Goal: Task Accomplishment & Management: Manage account settings

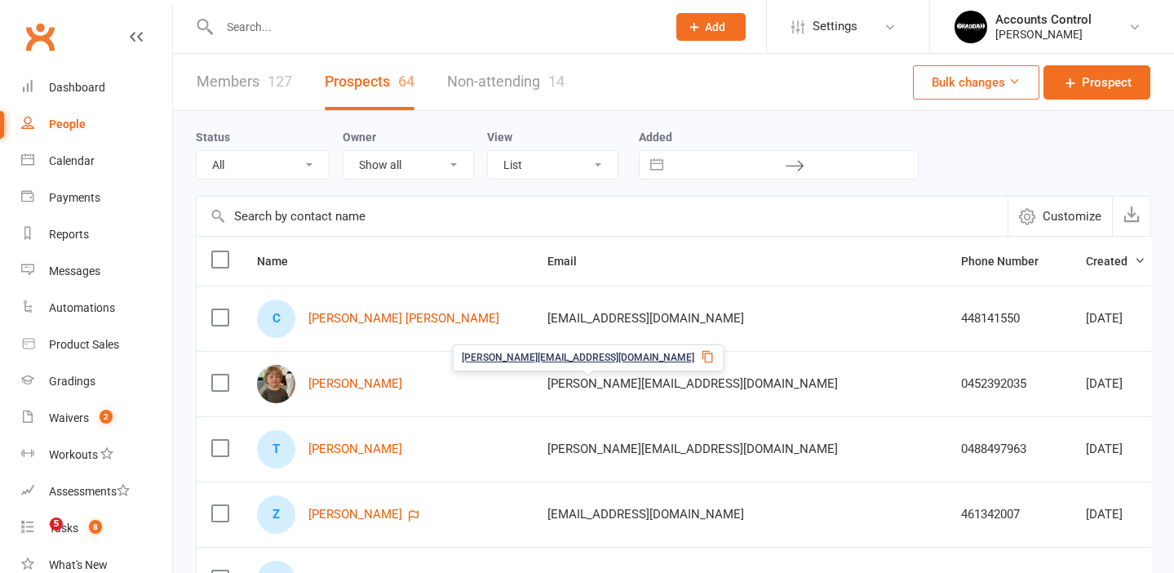
select select "100"
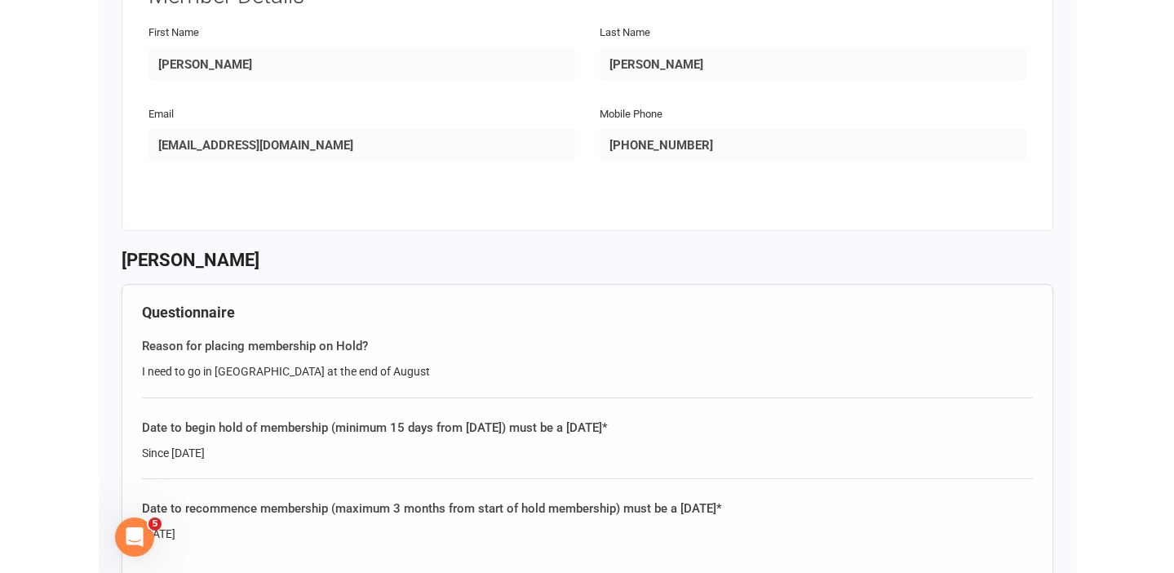
scroll to position [259, 0]
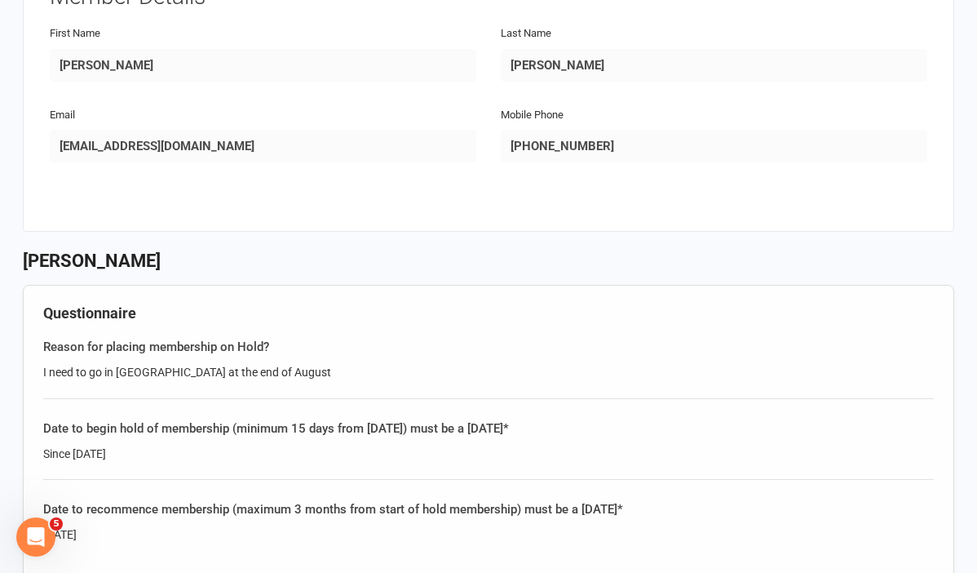
click at [43, 117] on div "Email Saldima1999@outlook.it" at bounding box center [263, 145] width 451 height 82
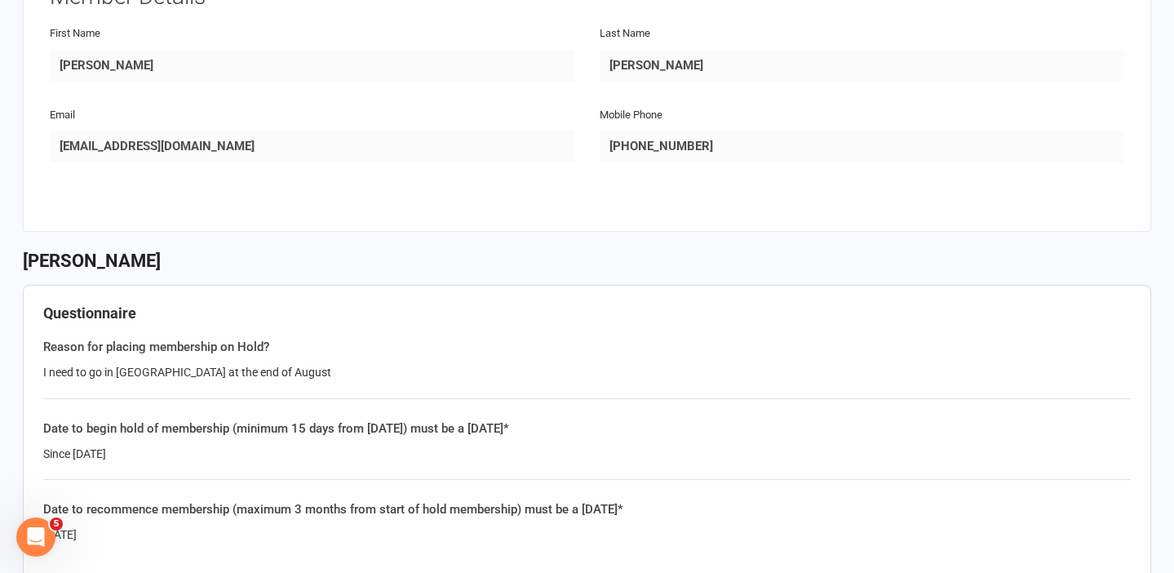
scroll to position [227, 0]
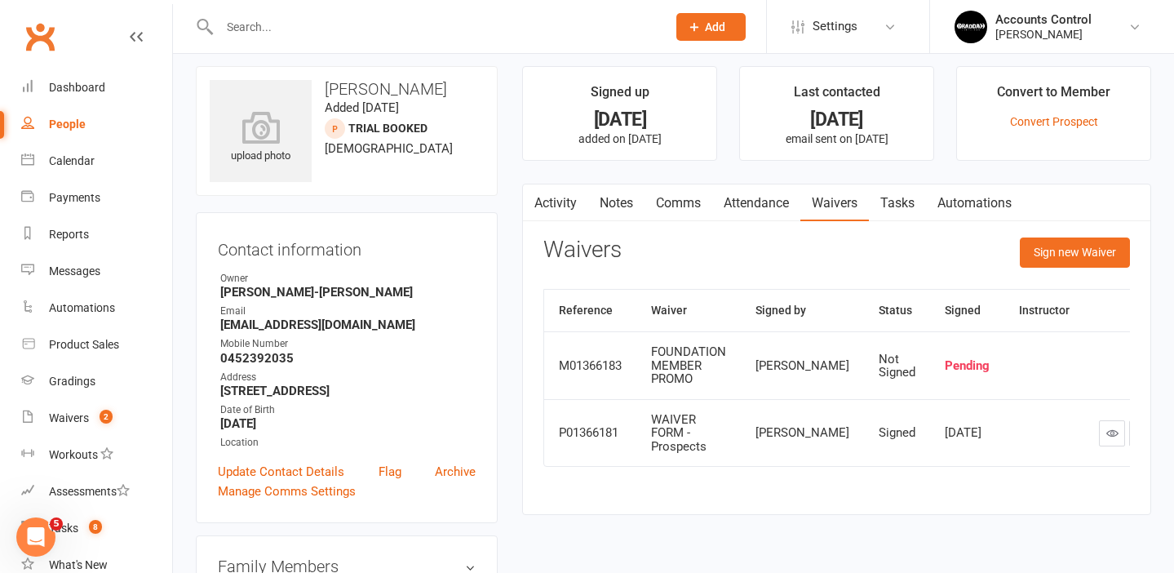
scroll to position [11, 0]
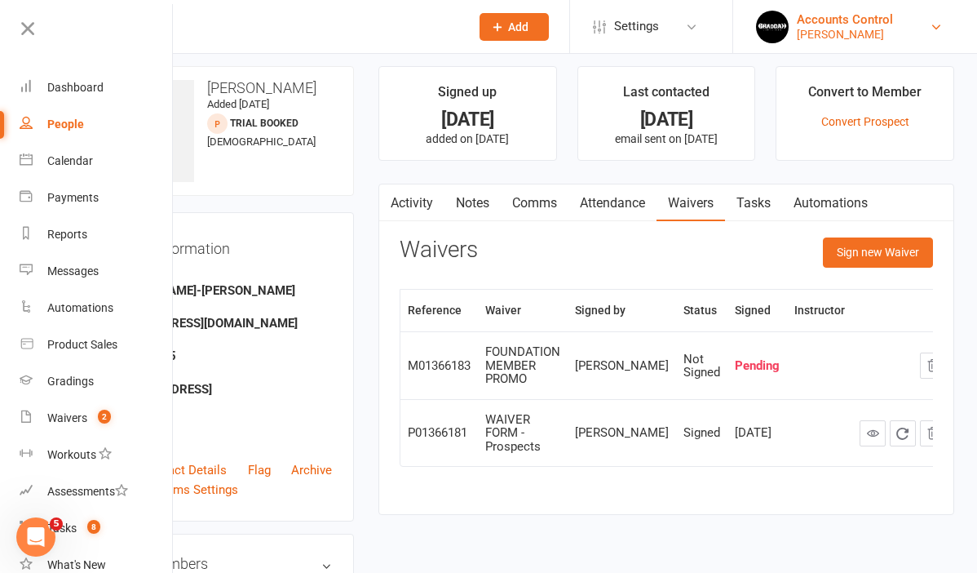
click at [883, 29] on div "Braddah Jiu Jitsu Maroubra" at bounding box center [845, 34] width 96 height 15
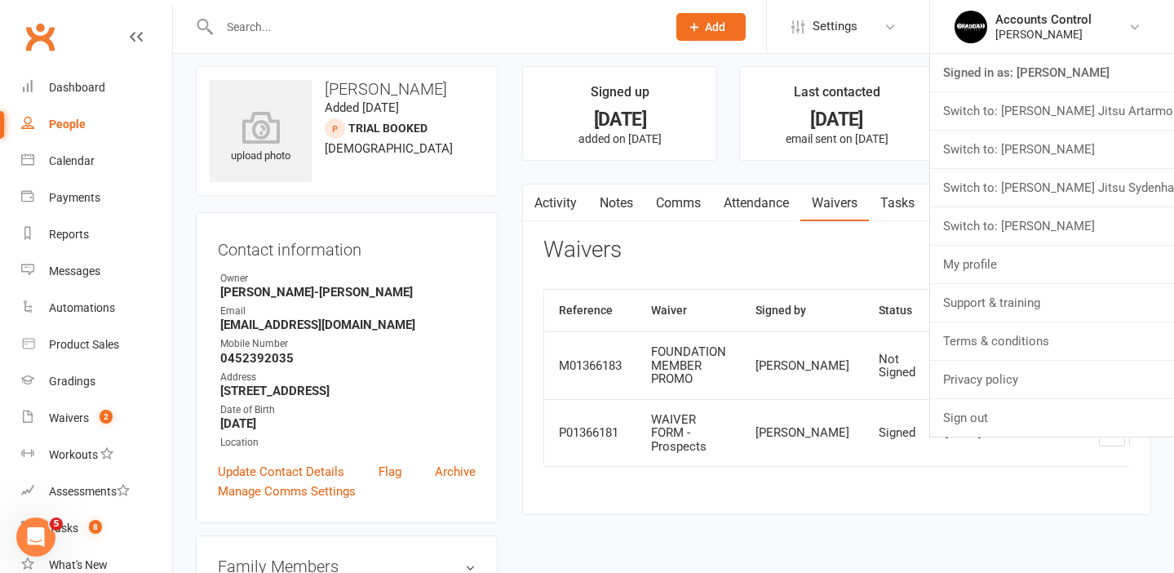
click at [1158, 28] on li "Accounts Control Braddah Jiu Jitsu Maroubra Signed in as: Braddah Jiu Jitsu Mar…" at bounding box center [1051, 26] width 245 height 53
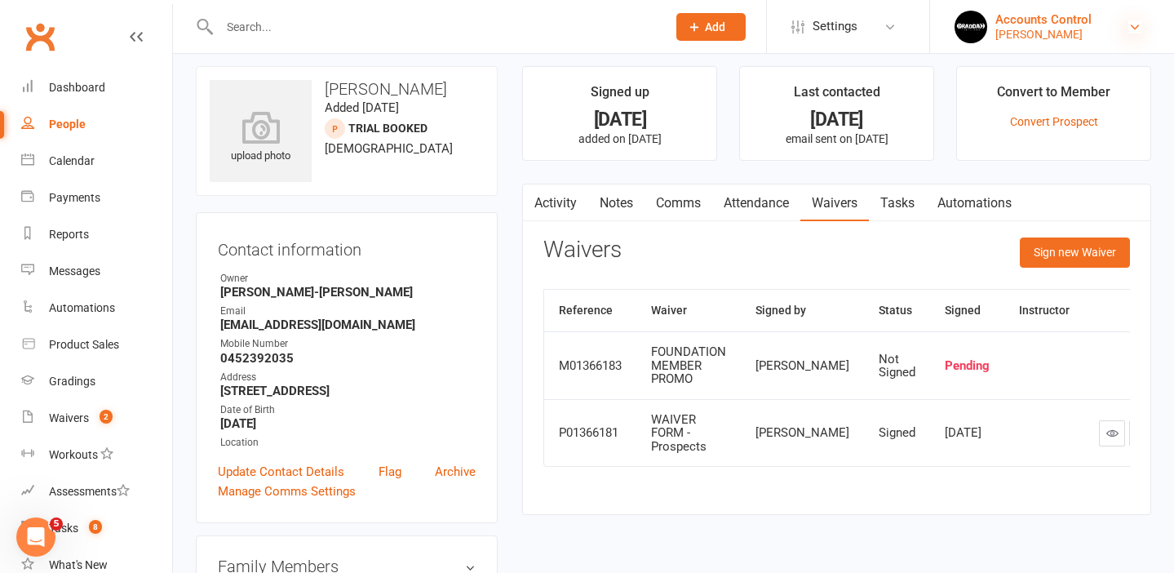
click at [1133, 24] on icon at bounding box center [1134, 26] width 13 height 13
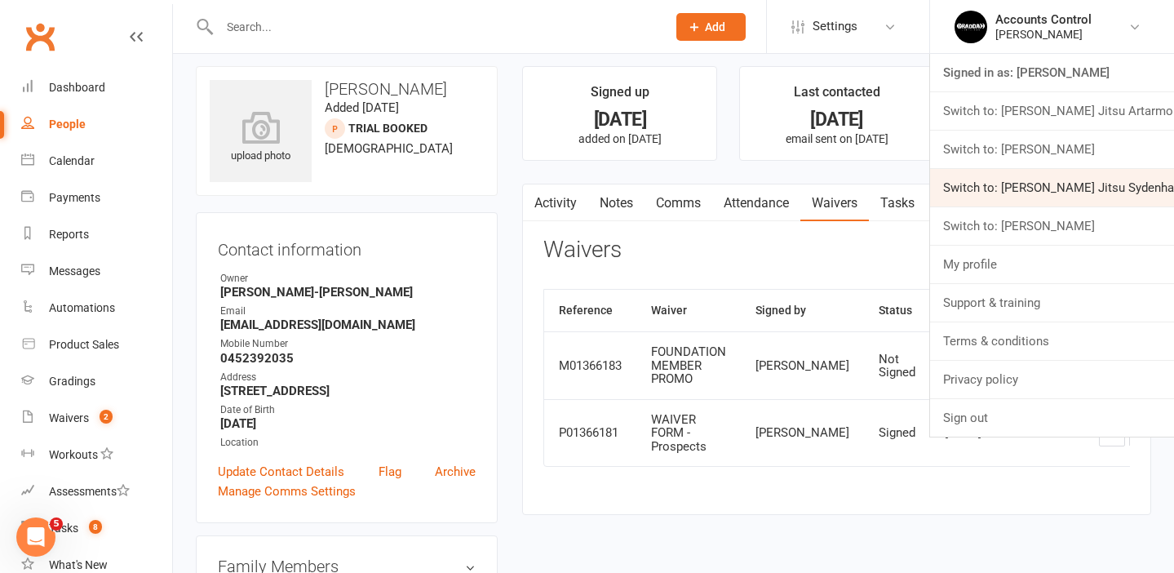
click at [1048, 190] on link "Switch to: [PERSON_NAME] Jitsu Sydenham" at bounding box center [1052, 188] width 244 height 38
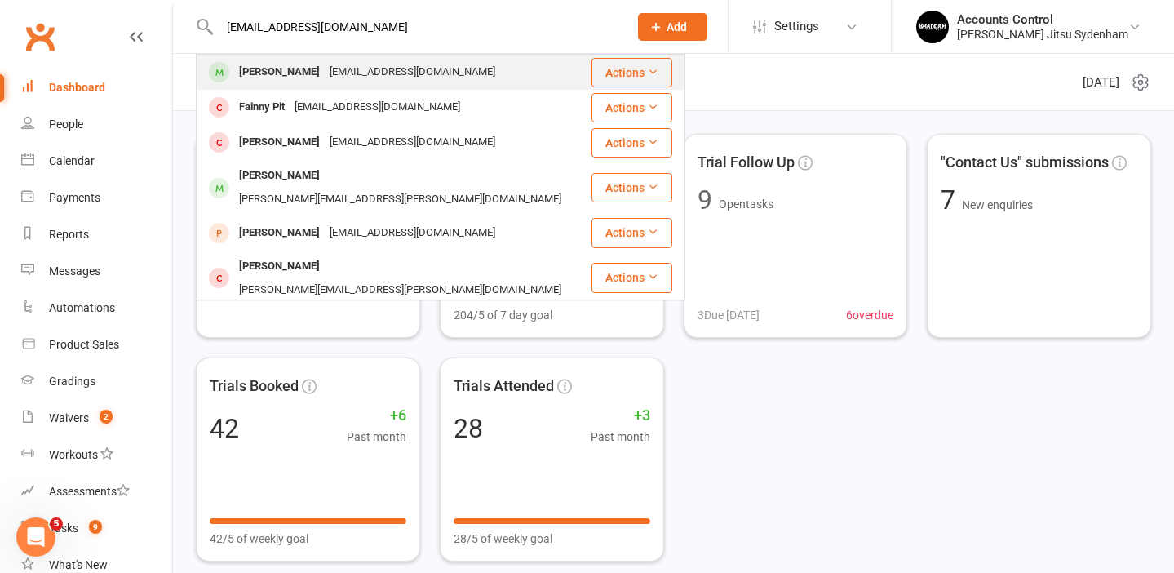
type input "[EMAIL_ADDRESS][DOMAIN_NAME]"
click at [341, 69] on div "Saldima1999@outlook.it" at bounding box center [412, 72] width 175 height 24
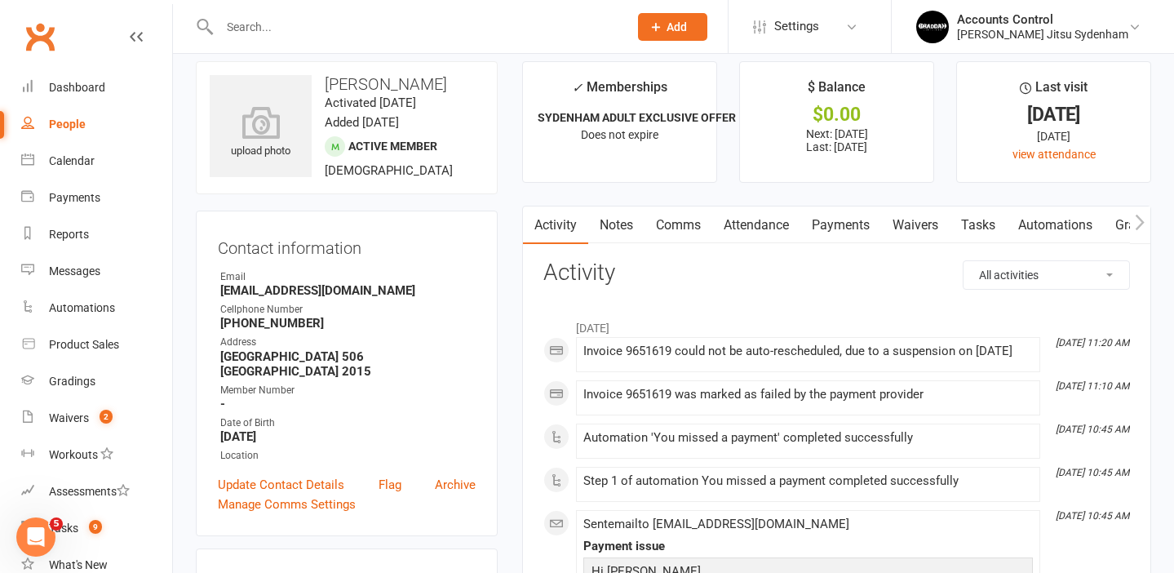
scroll to position [21, 0]
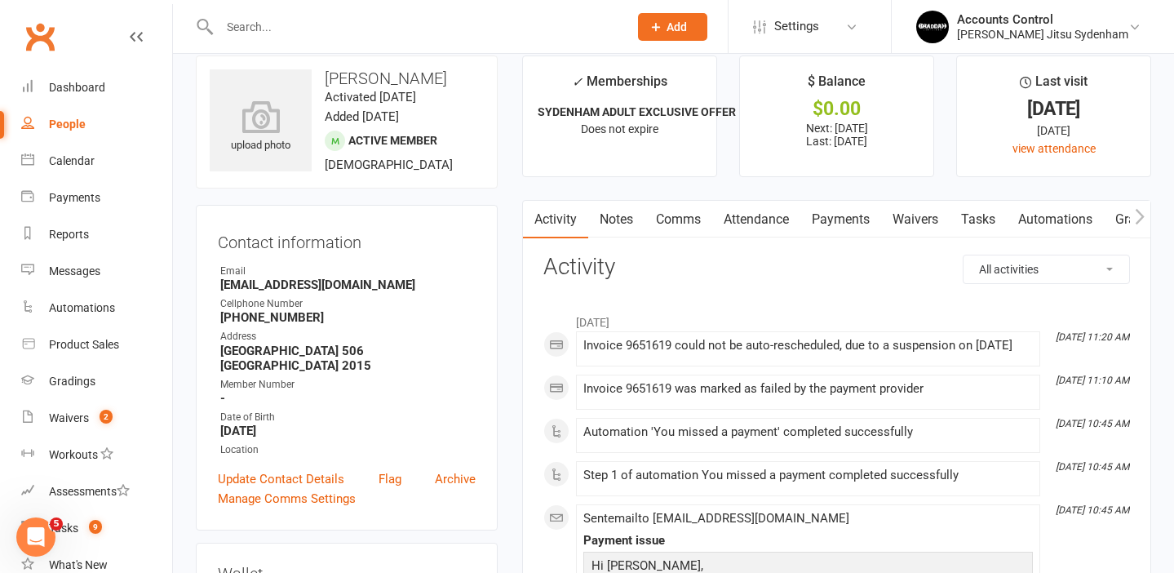
click at [904, 221] on link "Waivers" at bounding box center [915, 220] width 69 height 38
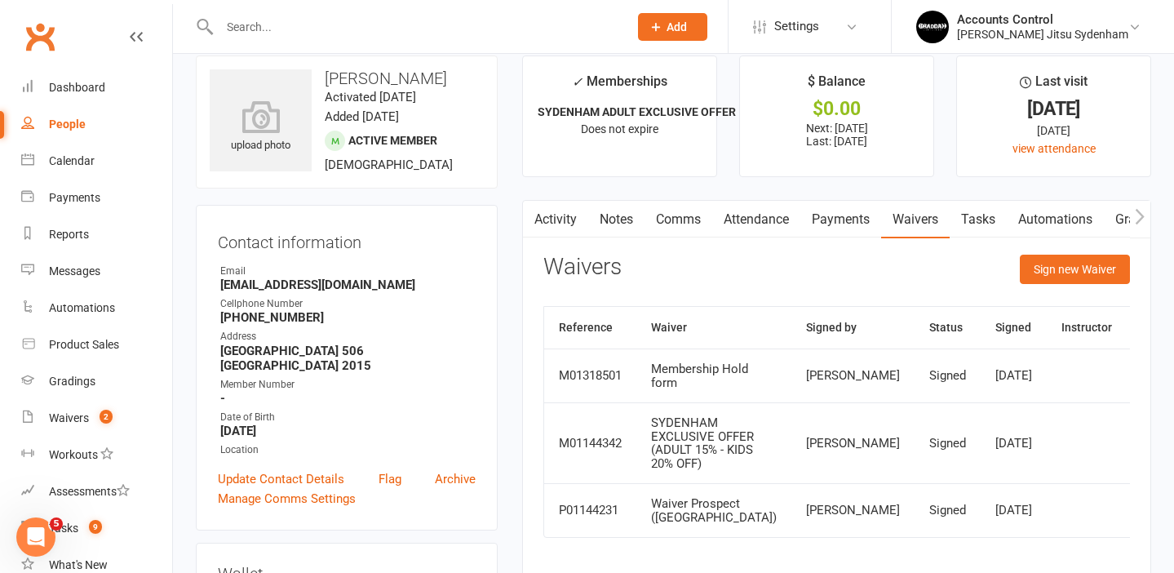
click at [834, 219] on link "Payments" at bounding box center [840, 220] width 81 height 38
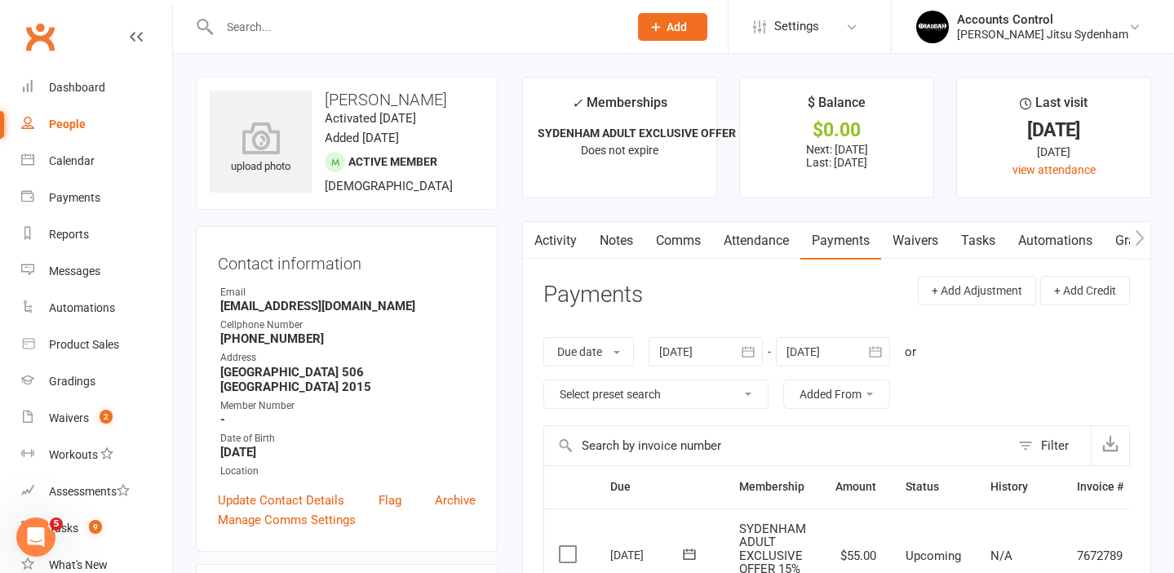
click at [926, 232] on link "Waivers" at bounding box center [915, 241] width 69 height 38
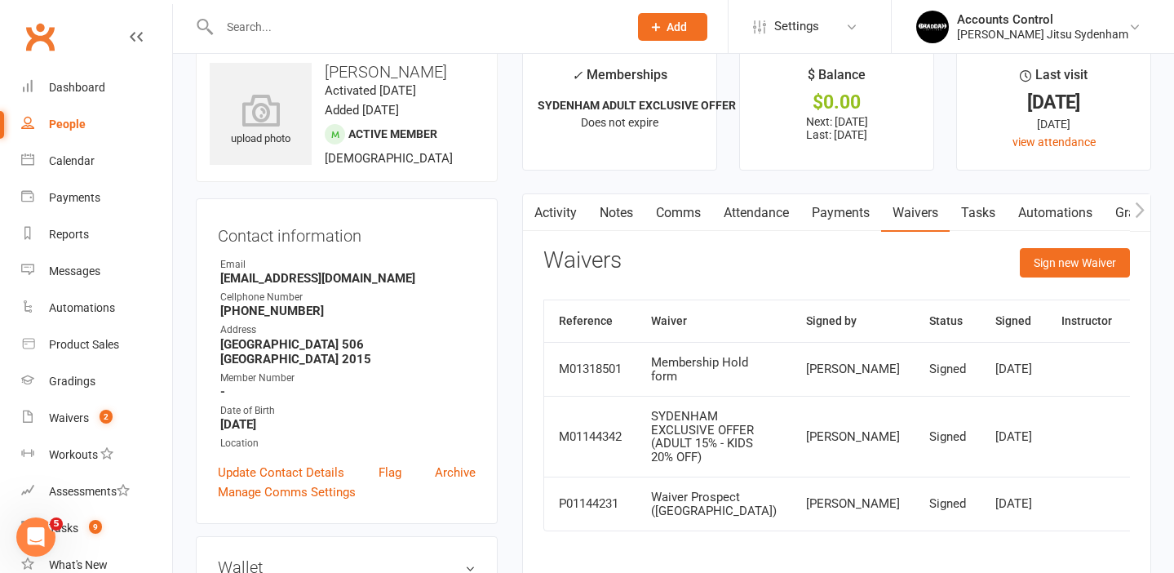
scroll to position [29, 0]
click at [1042, 265] on button "Sign new Waiver" at bounding box center [1074, 261] width 110 height 29
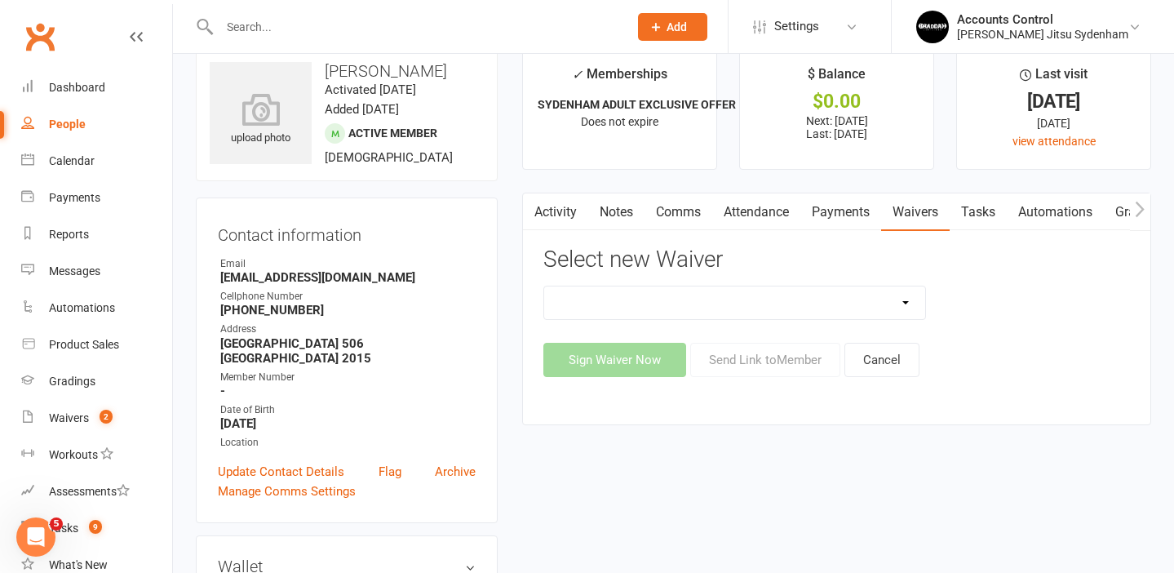
select select "13588"
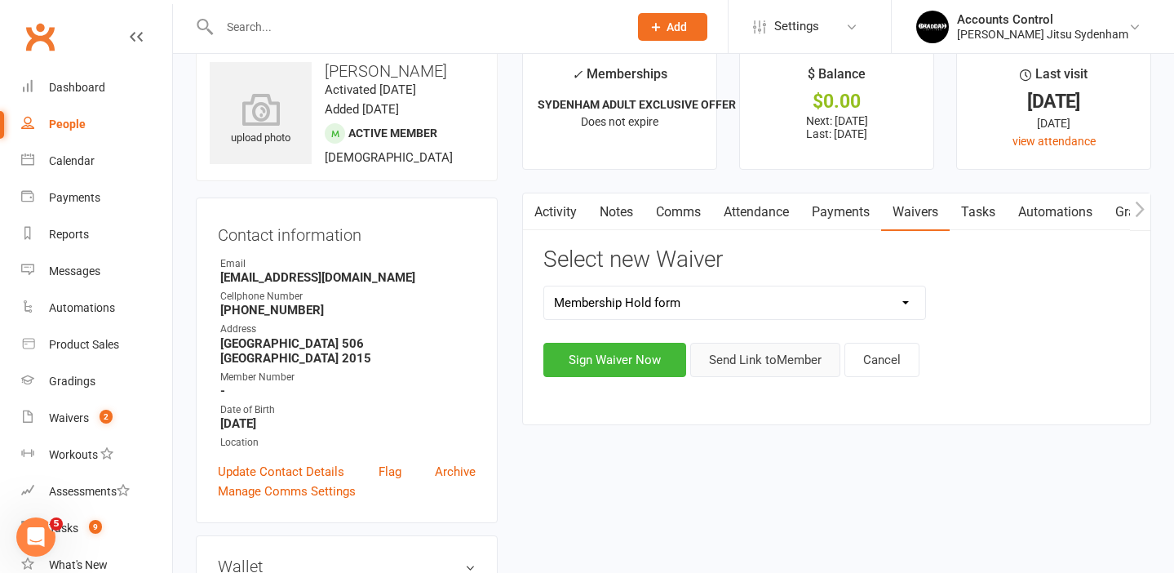
click at [803, 350] on button "Send Link to Member" at bounding box center [765, 360] width 150 height 34
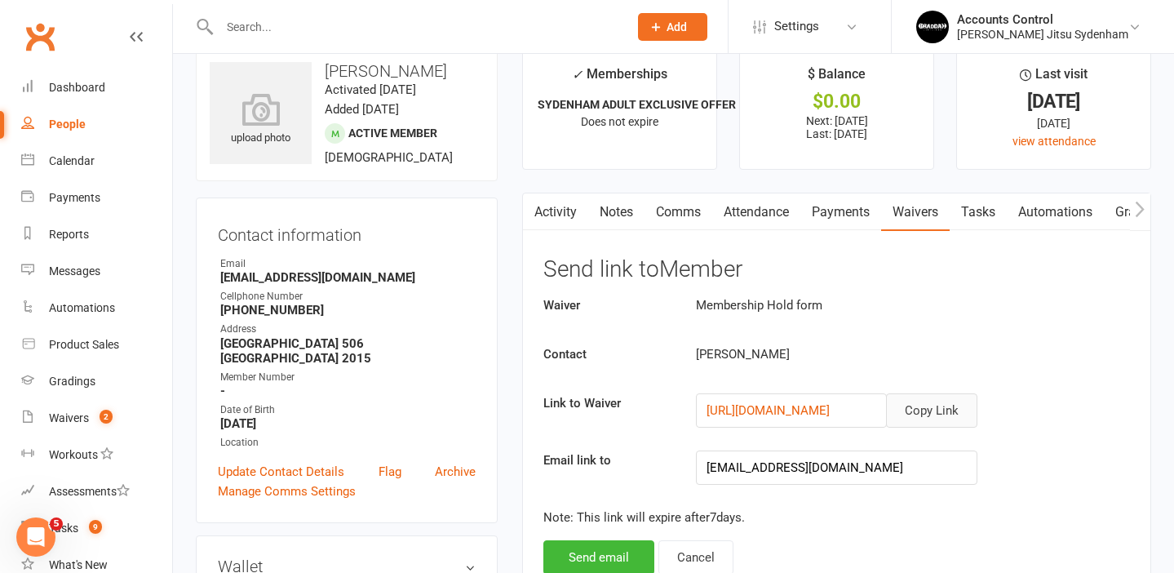
click at [926, 406] on button "Copy Link" at bounding box center [931, 410] width 91 height 34
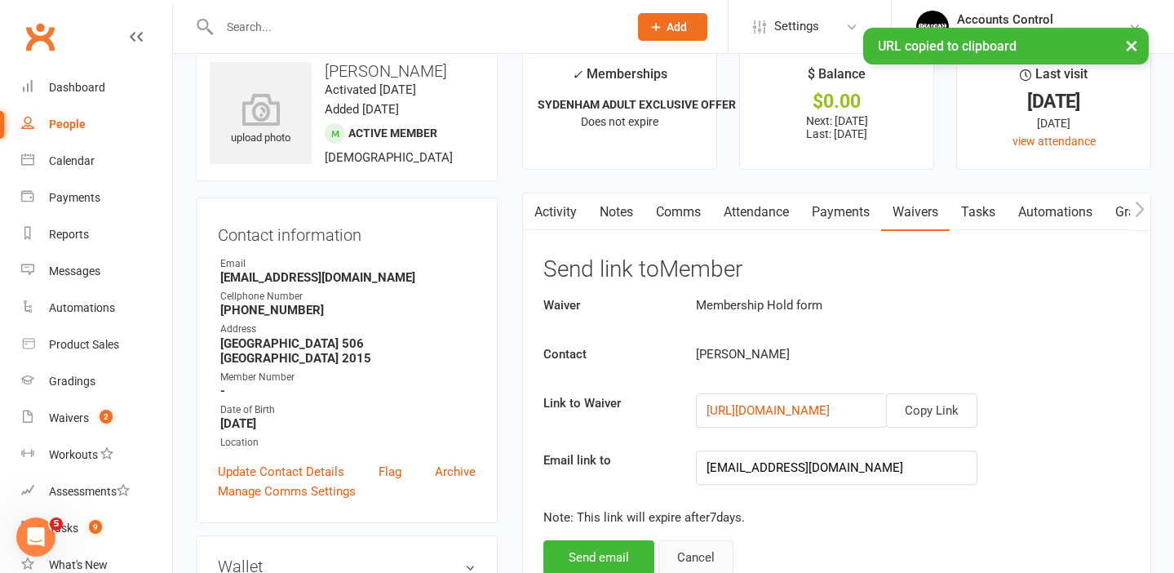
click at [709, 550] on button "Cancel" at bounding box center [695, 557] width 75 height 34
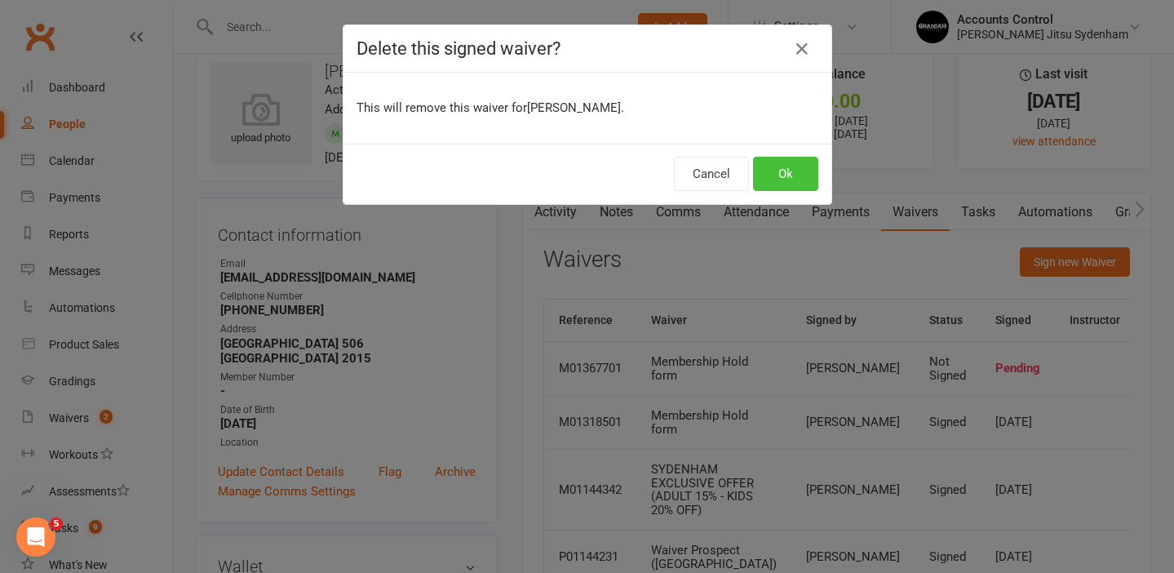
click at [799, 173] on button "Ok" at bounding box center [785, 174] width 65 height 34
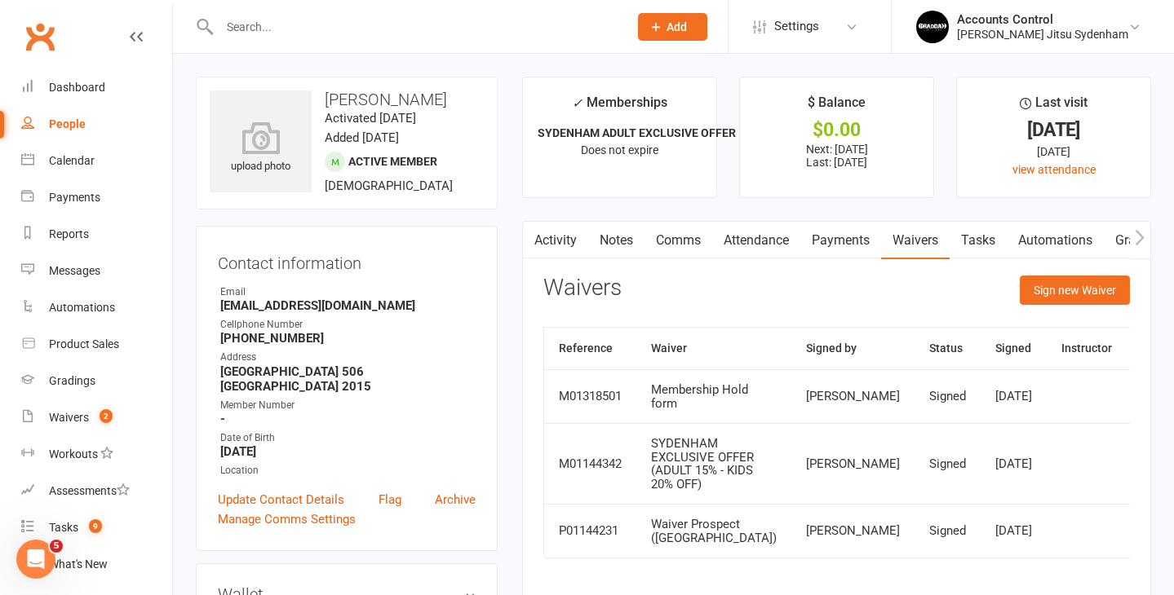
scroll to position [0, 0]
click at [110, 411] on span "2" at bounding box center [105, 416] width 13 height 14
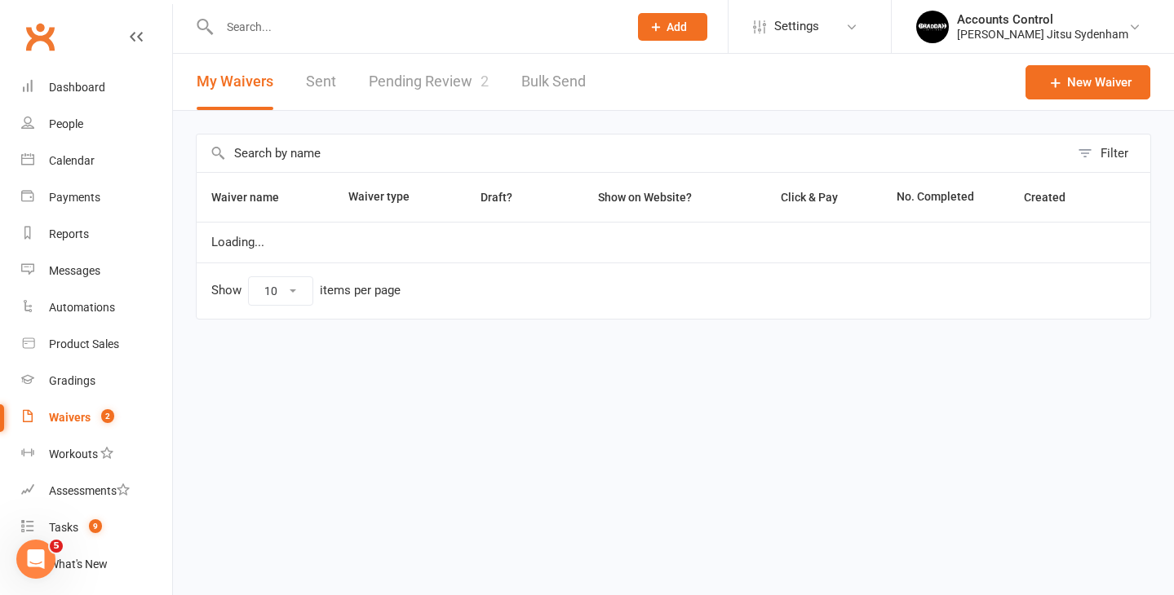
select select "25"
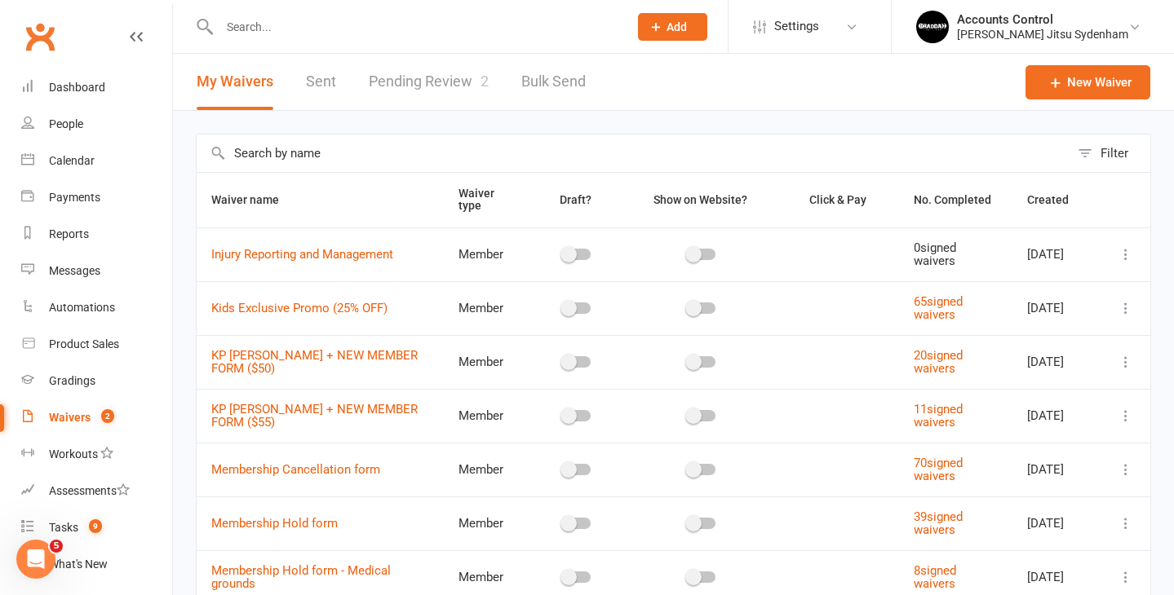
click at [443, 82] on link "Pending Review 2" at bounding box center [429, 82] width 120 height 56
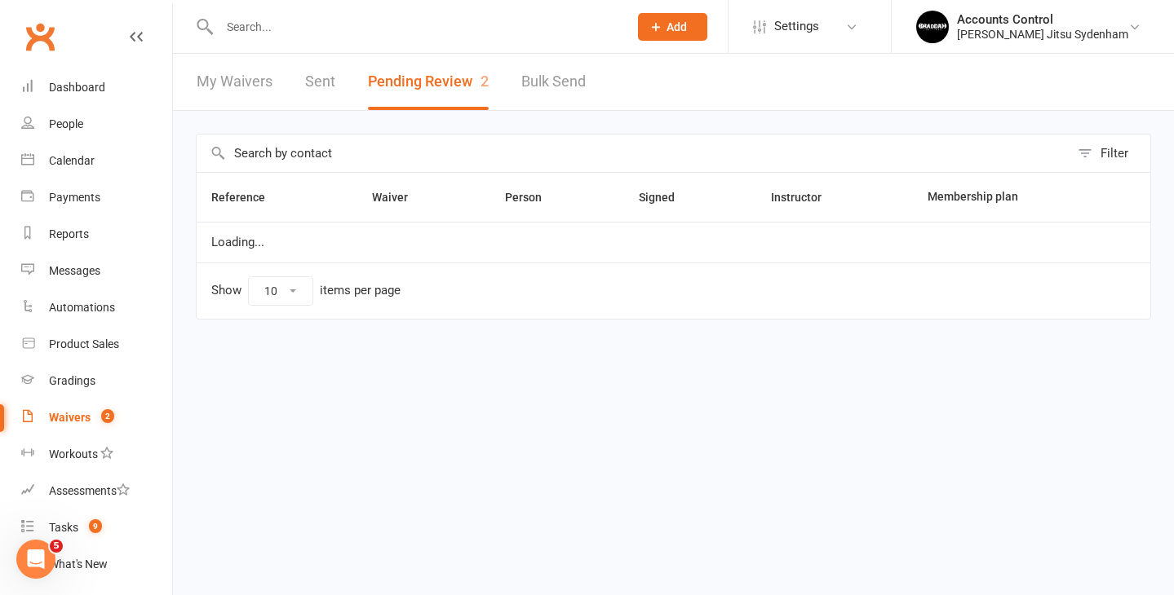
select select "25"
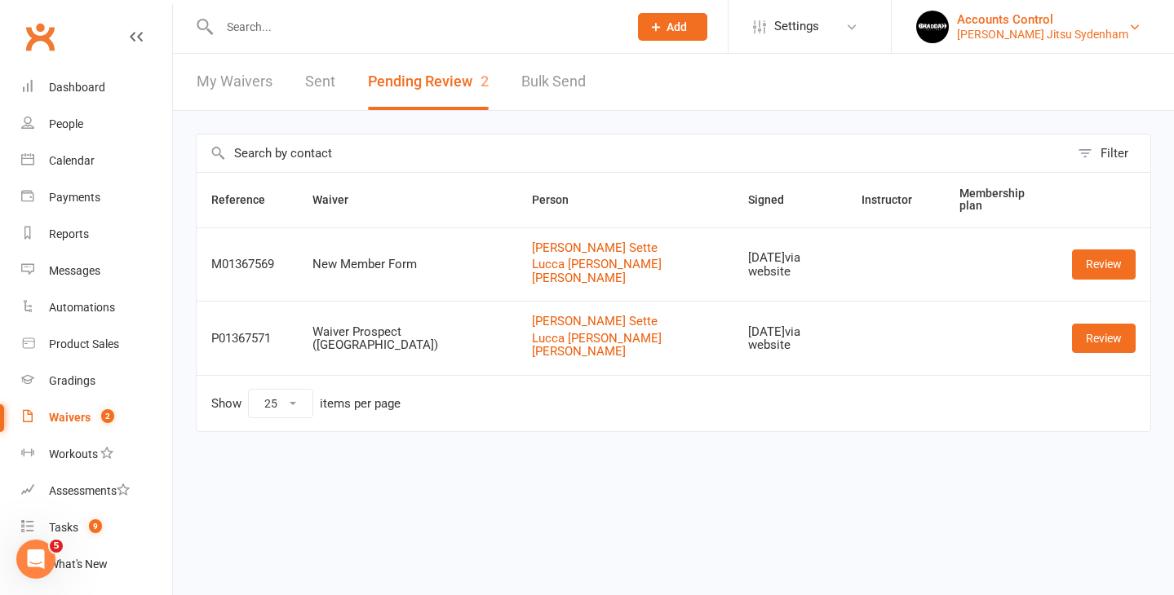
click at [1118, 28] on div "Braddah Jiu Jitsu Sydenham" at bounding box center [1042, 34] width 171 height 15
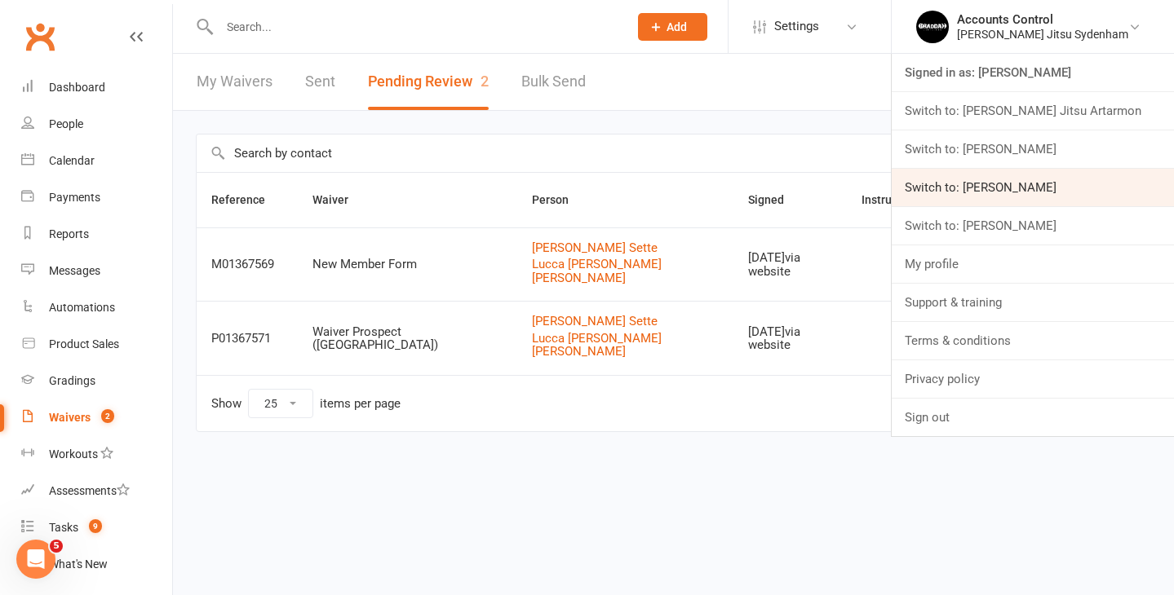
click at [1040, 197] on link "Switch to: Braddah Jiu Jitsu Maroubra" at bounding box center [1032, 188] width 282 height 38
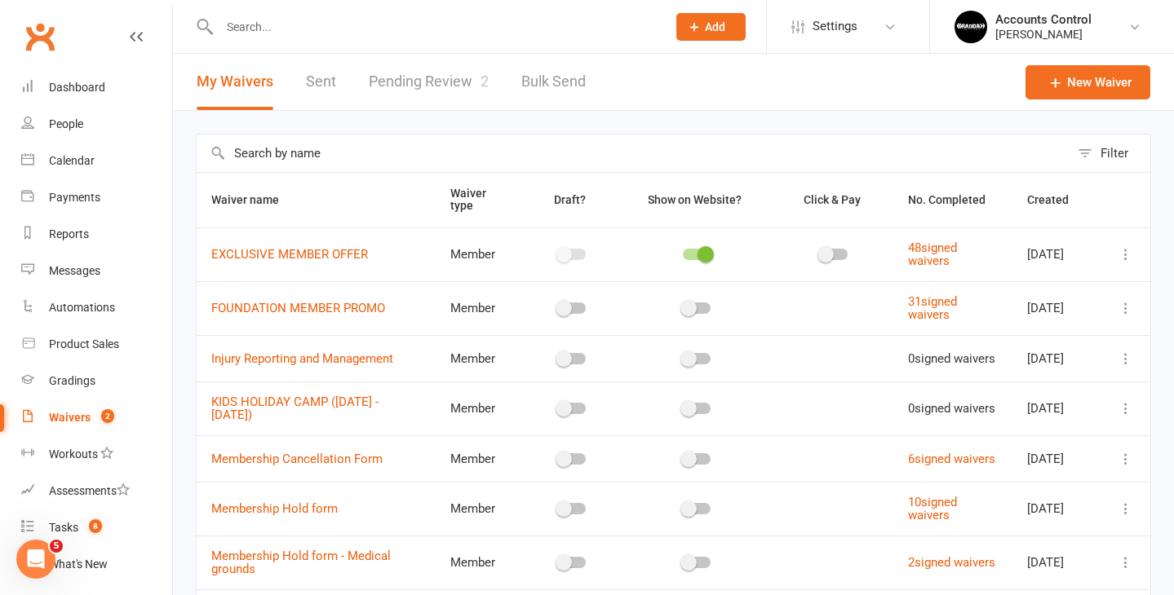
click at [452, 78] on link "Pending Review 2" at bounding box center [429, 82] width 120 height 56
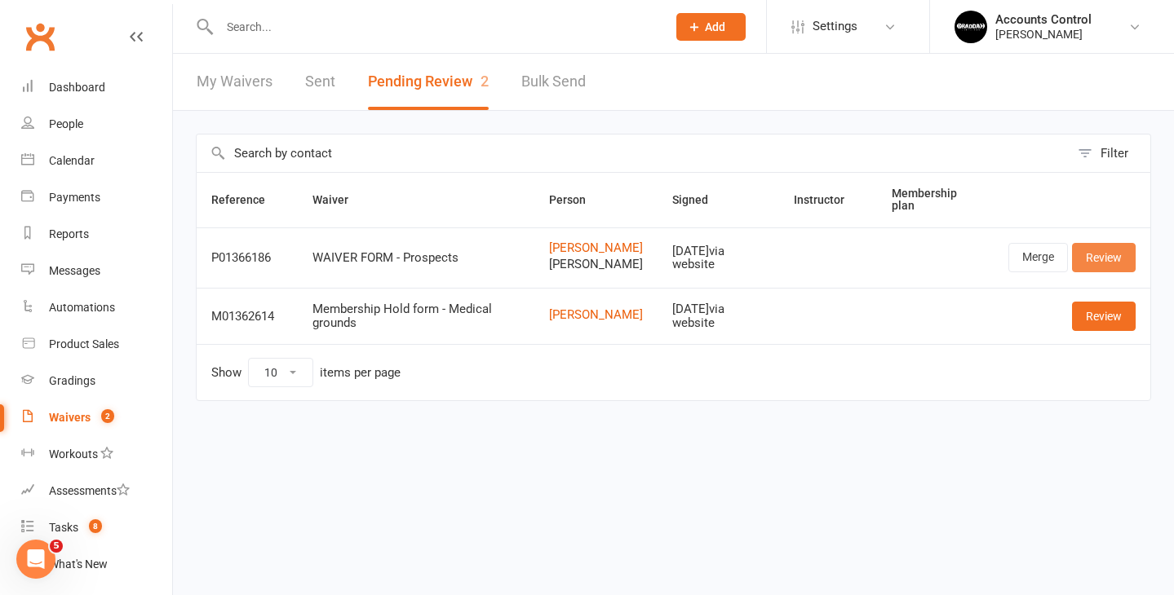
click at [1124, 266] on link "Review" at bounding box center [1104, 257] width 64 height 29
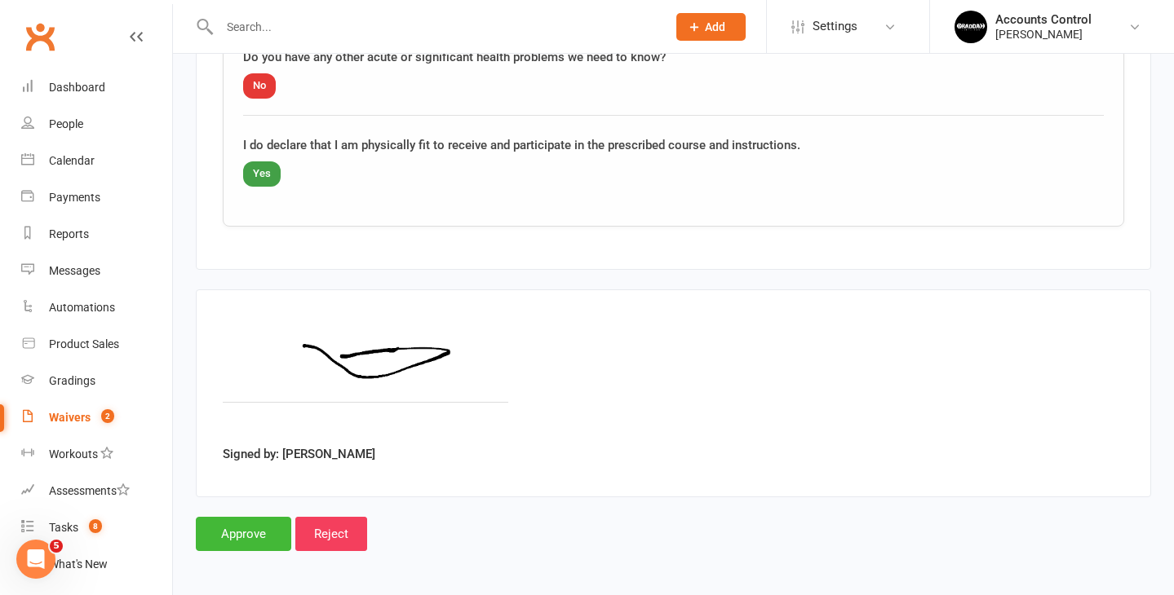
scroll to position [2533, 0]
click at [254, 520] on input "Approve" at bounding box center [243, 535] width 95 height 34
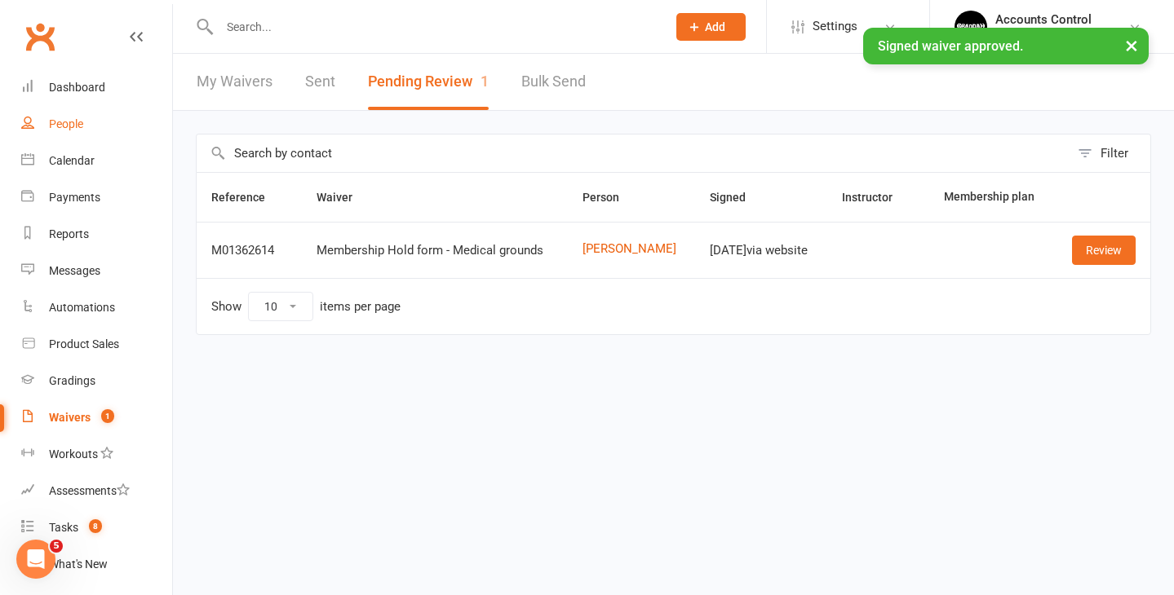
click at [65, 117] on div "People" at bounding box center [66, 123] width 34 height 13
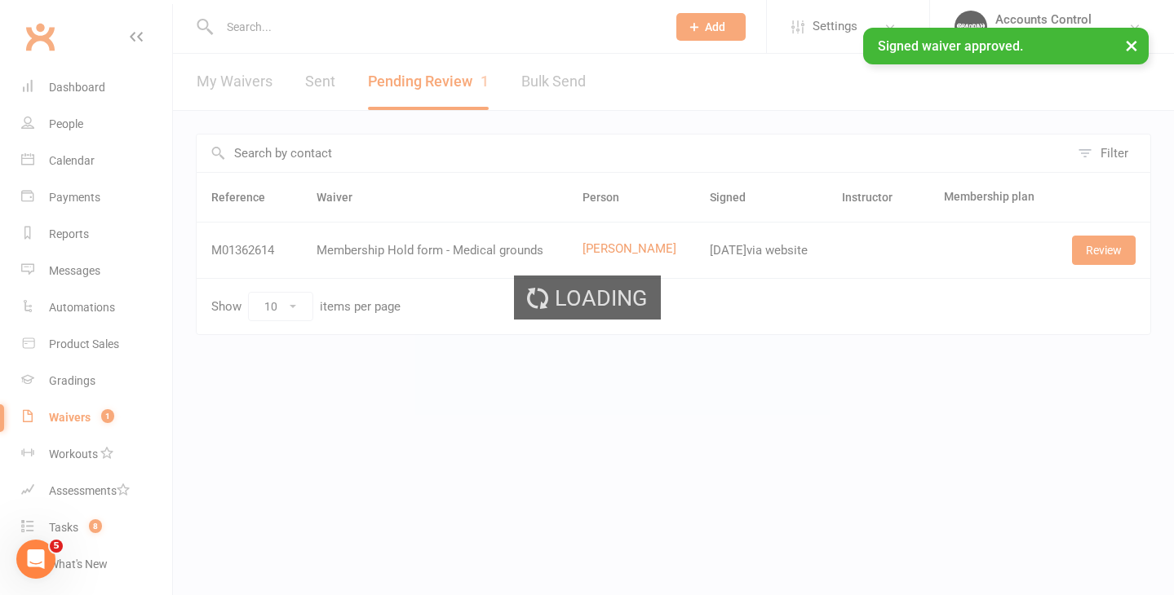
select select "100"
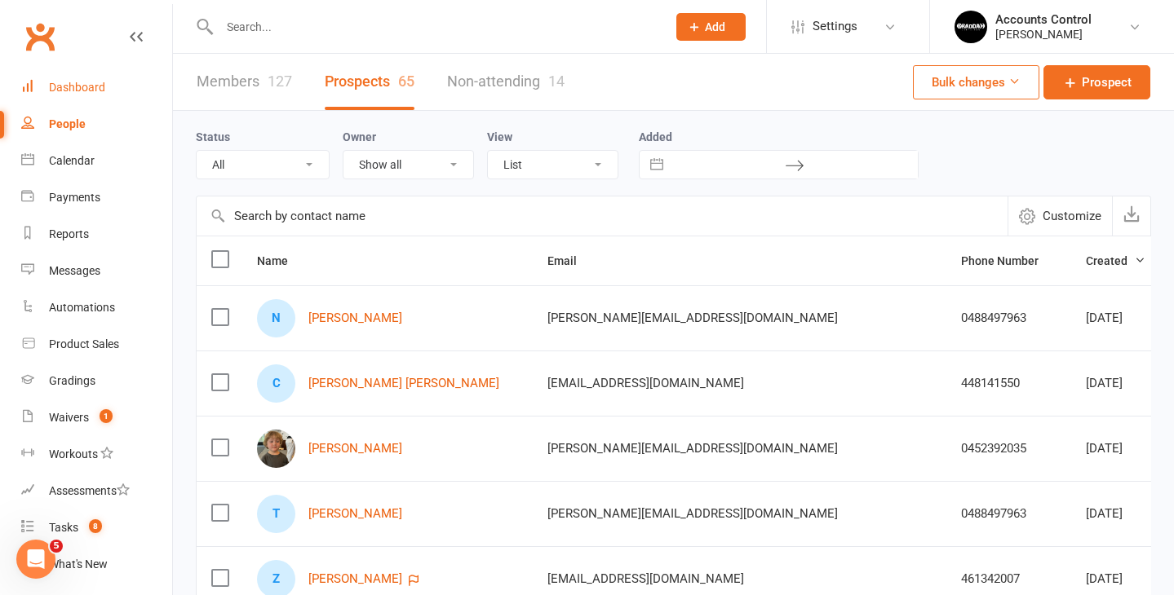
click at [82, 85] on div "Dashboard" at bounding box center [77, 87] width 56 height 13
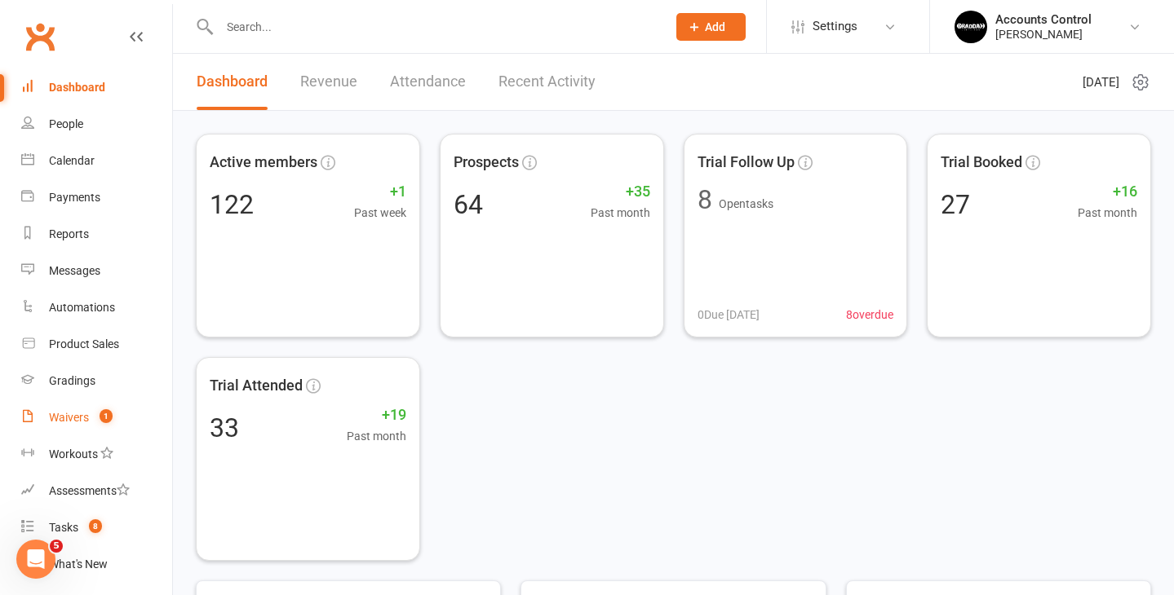
click at [77, 409] on link "Waivers 1" at bounding box center [96, 418] width 151 height 37
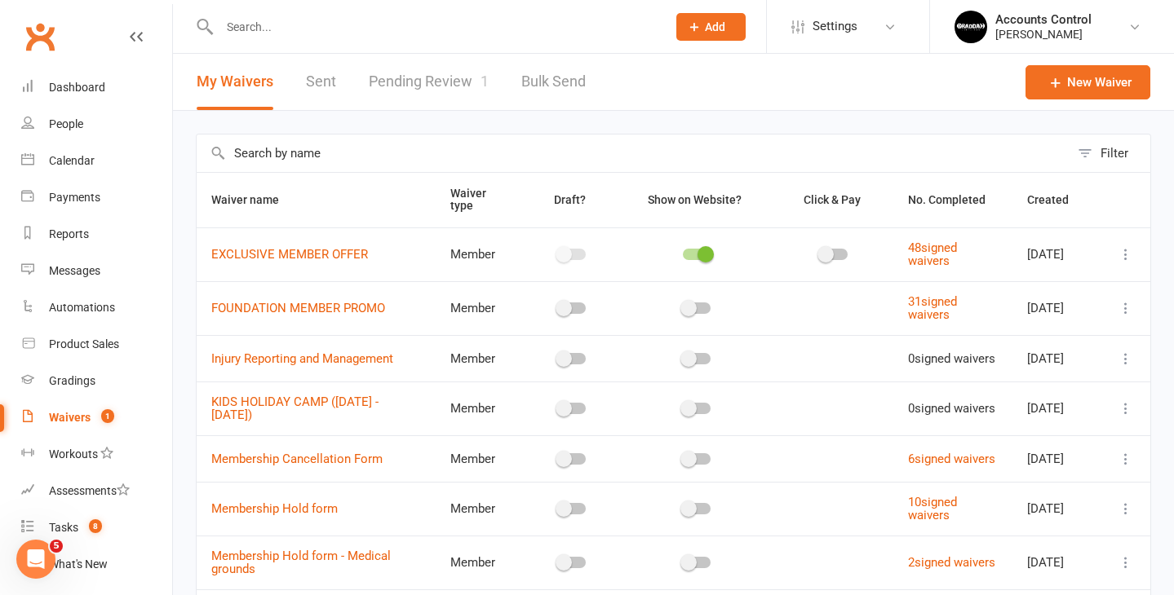
click at [447, 91] on link "Pending Review 1" at bounding box center [429, 82] width 120 height 56
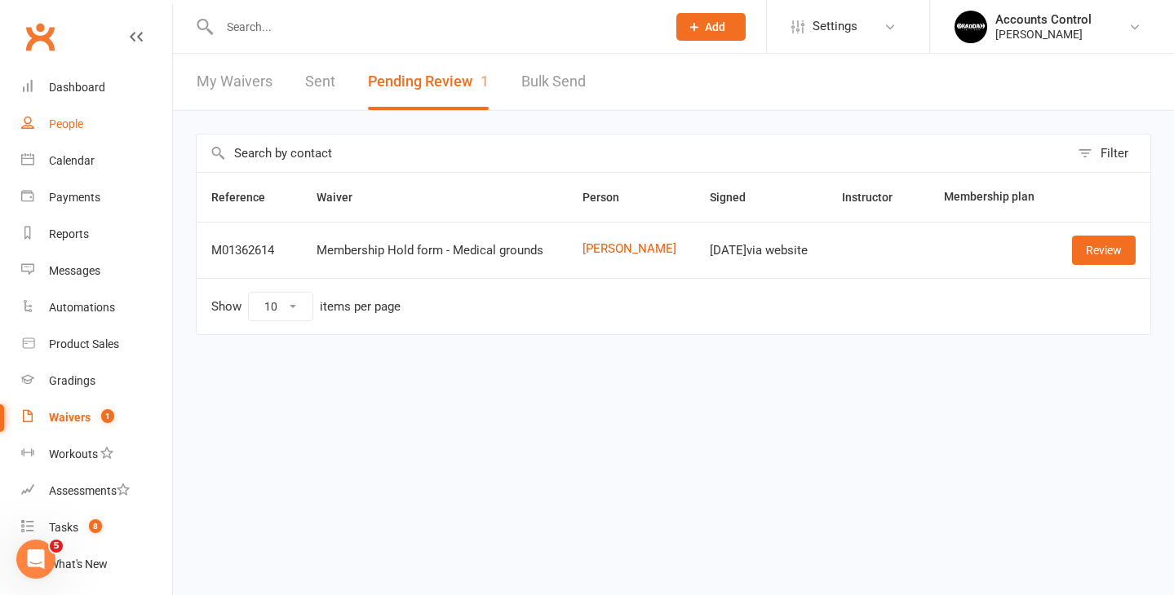
click at [99, 126] on link "People" at bounding box center [96, 124] width 151 height 37
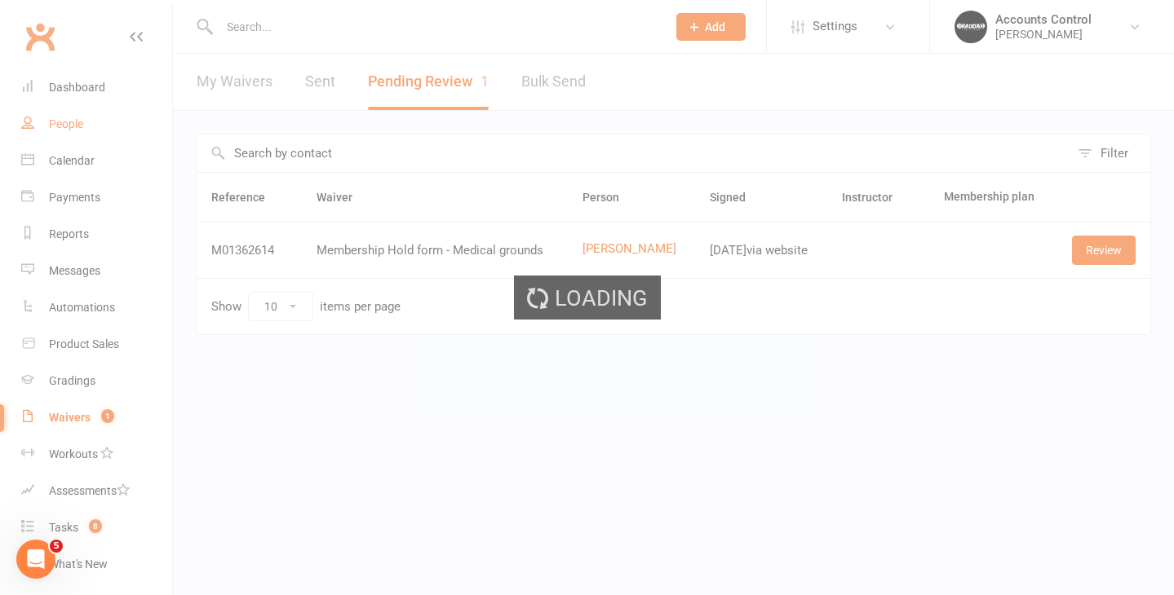
select select "100"
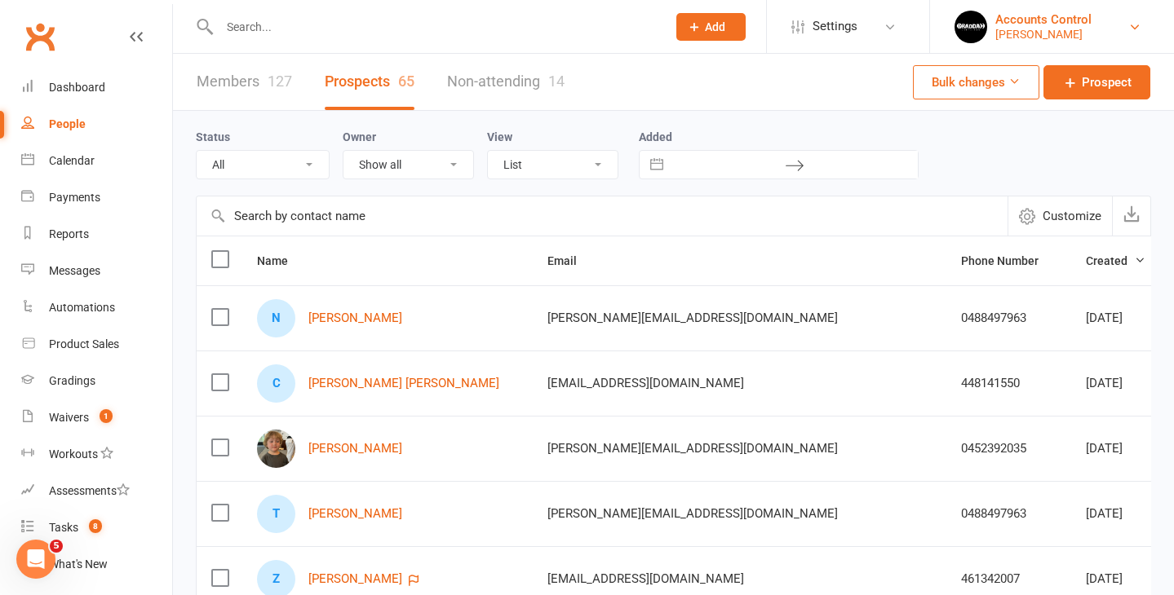
click at [1091, 34] on div "[PERSON_NAME]" at bounding box center [1043, 34] width 96 height 15
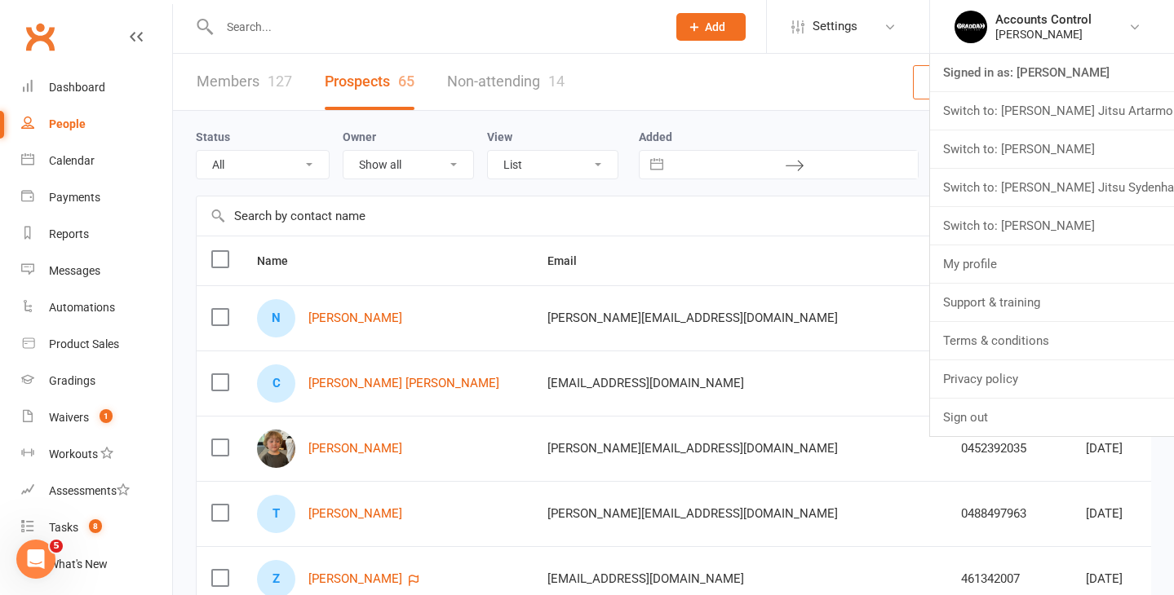
click at [987, 108] on link "Switch to: [PERSON_NAME] Jitsu Artarmon" at bounding box center [1052, 111] width 244 height 38
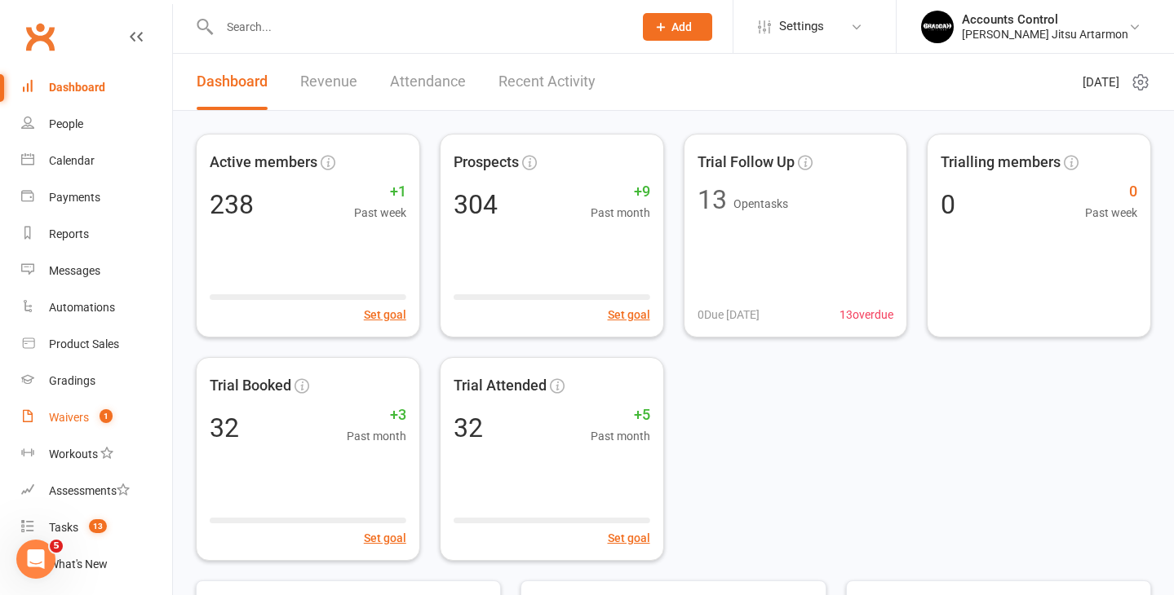
click at [106, 412] on span "1" at bounding box center [105, 416] width 13 height 14
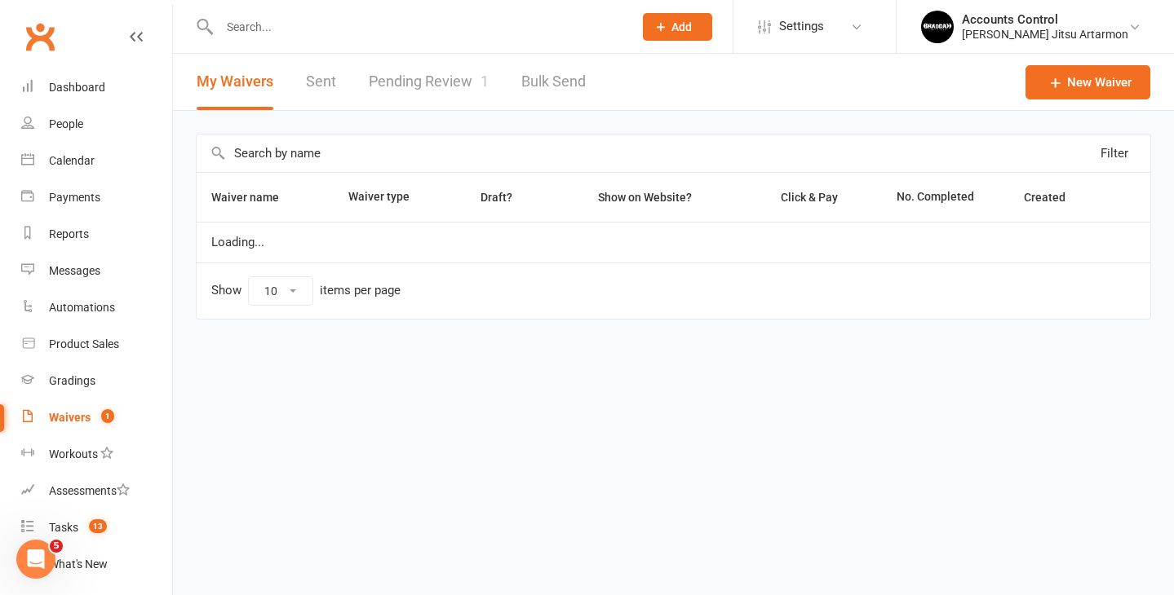
select select "50"
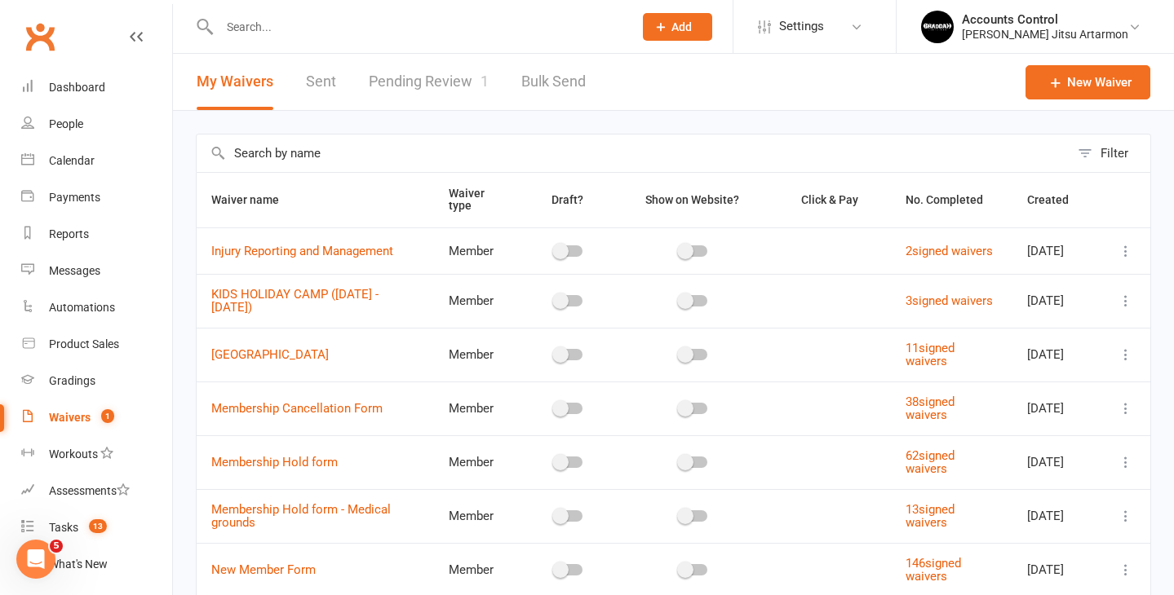
click at [447, 86] on link "Pending Review 1" at bounding box center [429, 82] width 120 height 56
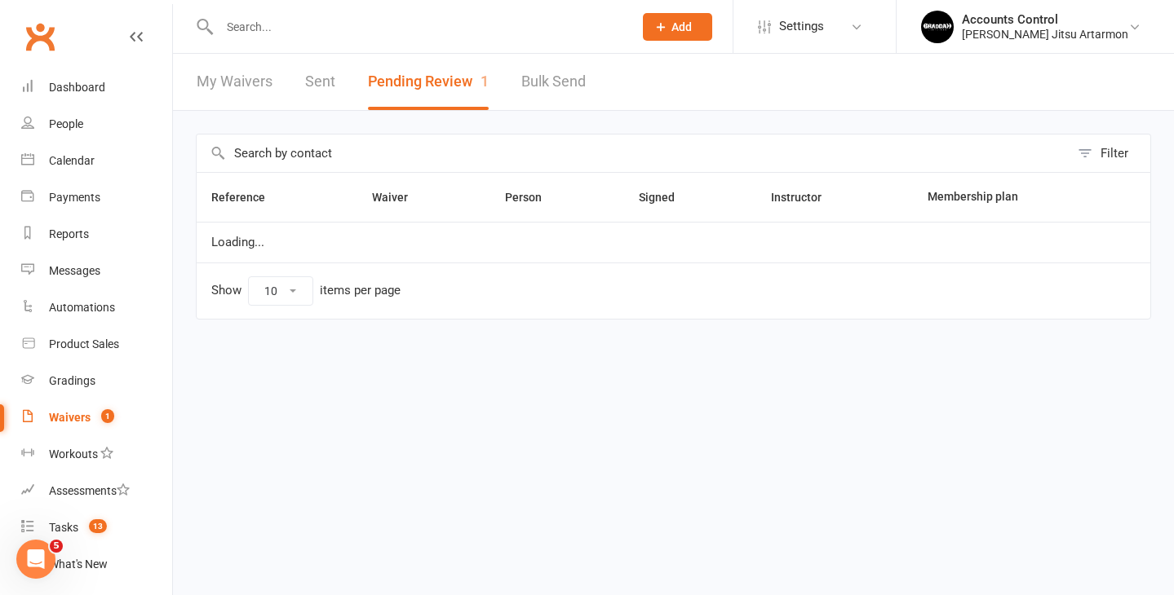
select select "50"
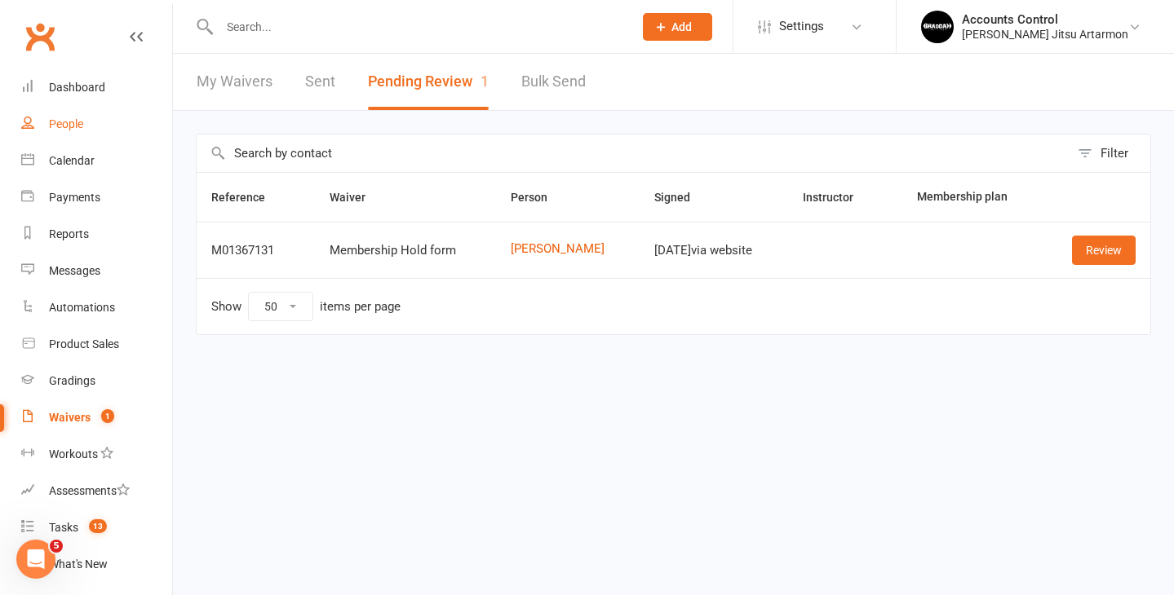
click at [77, 126] on div "People" at bounding box center [66, 123] width 34 height 13
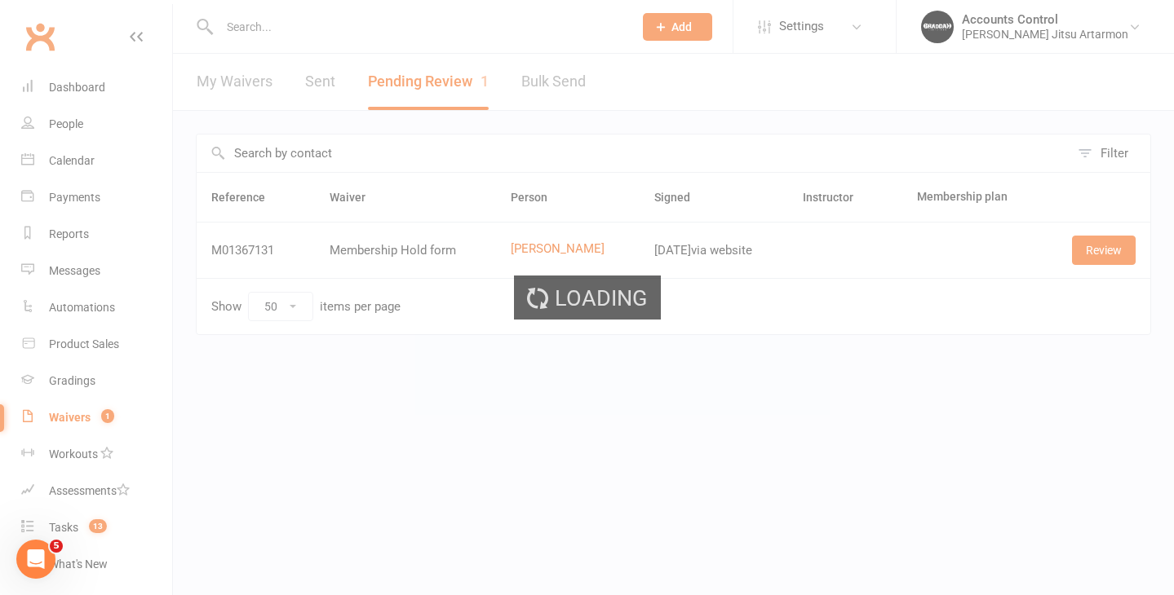
select select "100"
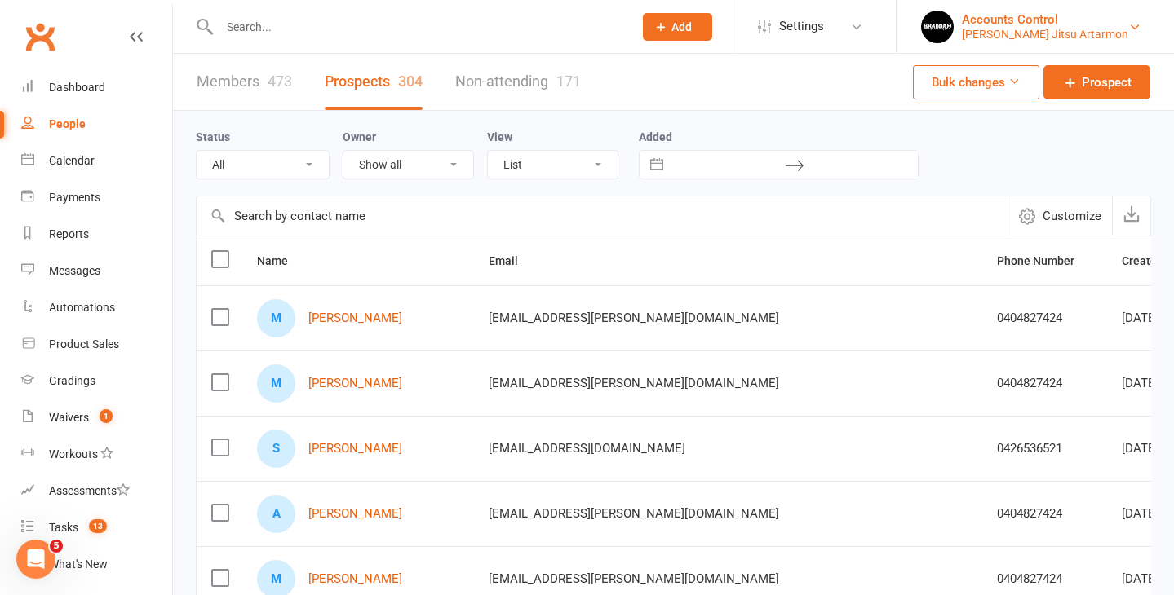
click at [1073, 38] on div "Braddah Jiu Jitsu Artarmon" at bounding box center [1045, 34] width 166 height 15
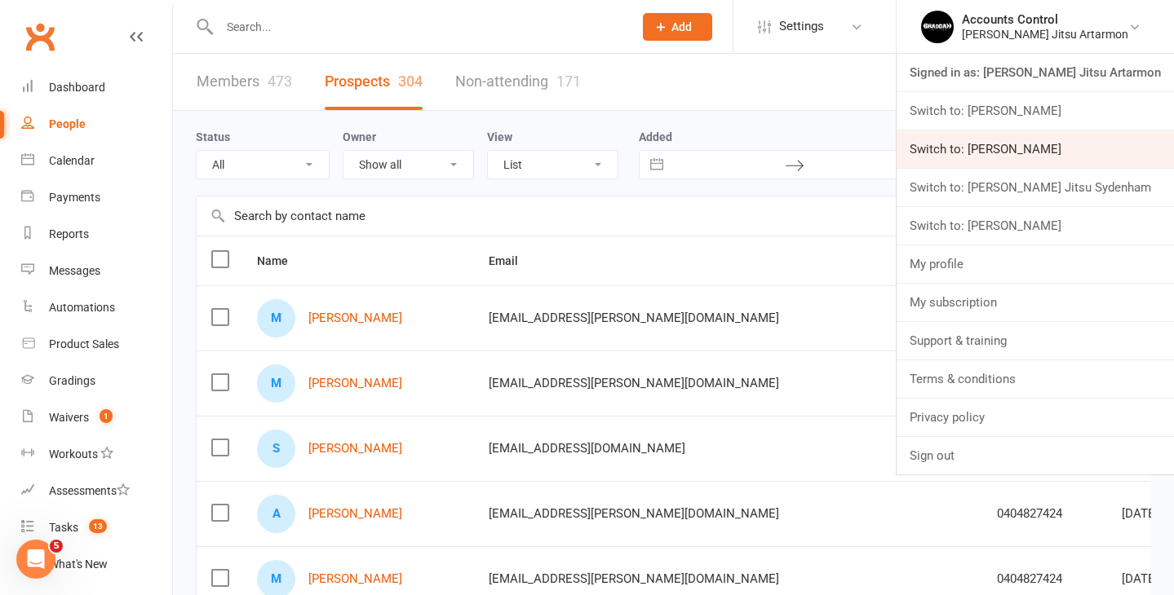
click at [1019, 139] on link "Switch to: Braddah Jiu Jitsu Maroubra" at bounding box center [1034, 149] width 277 height 38
